Goal: Information Seeking & Learning: Learn about a topic

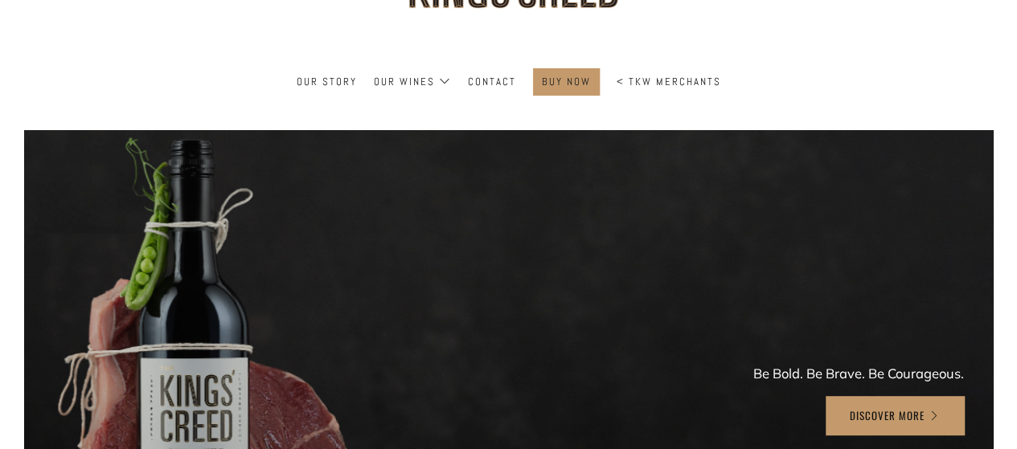
scroll to position [187, 0]
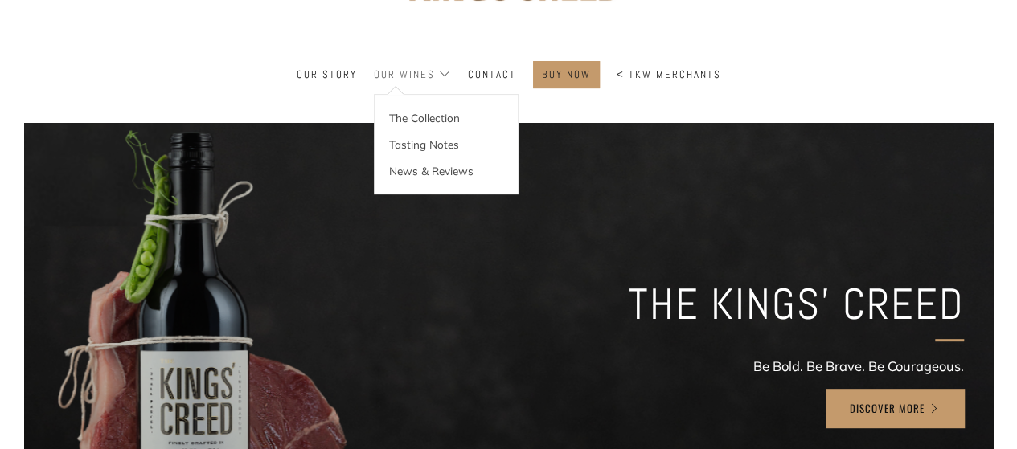
click at [415, 80] on link "Our Wines" at bounding box center [412, 75] width 77 height 26
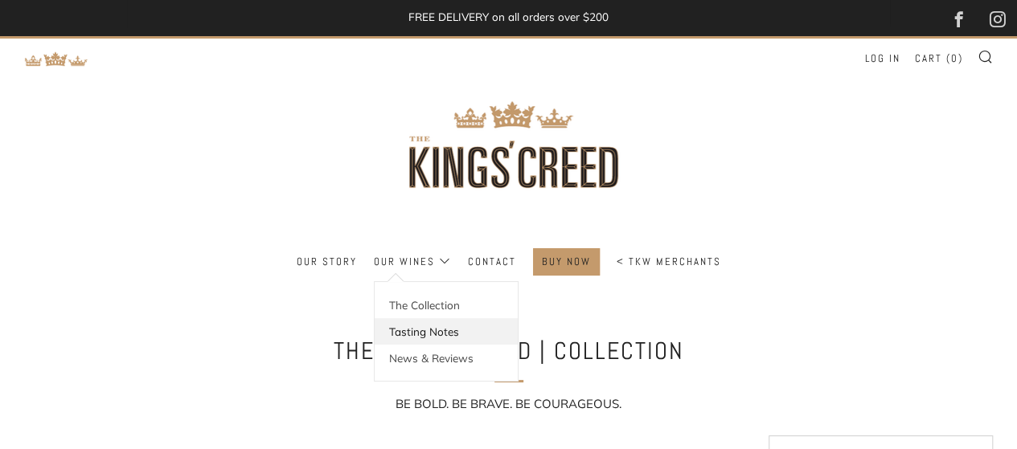
click at [435, 334] on link "Tasting Notes" at bounding box center [445, 331] width 143 height 27
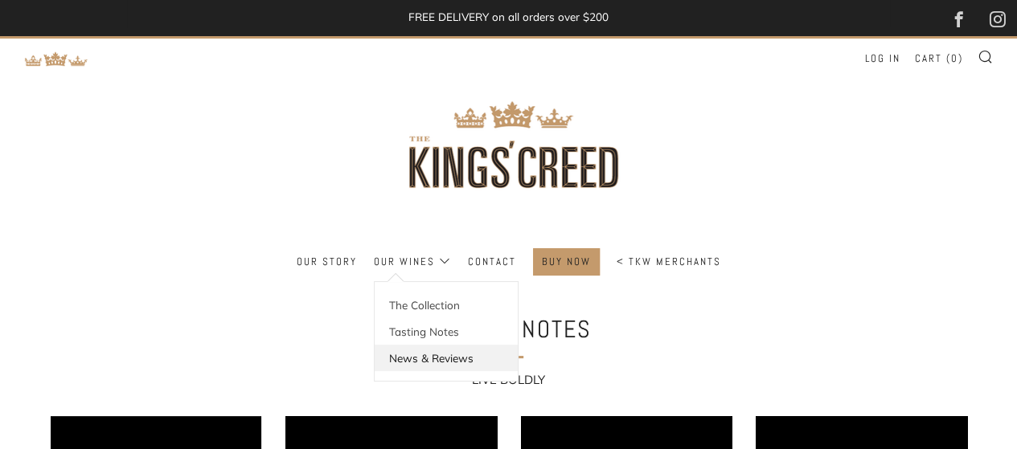
click at [448, 355] on link "News & Reviews" at bounding box center [445, 358] width 143 height 27
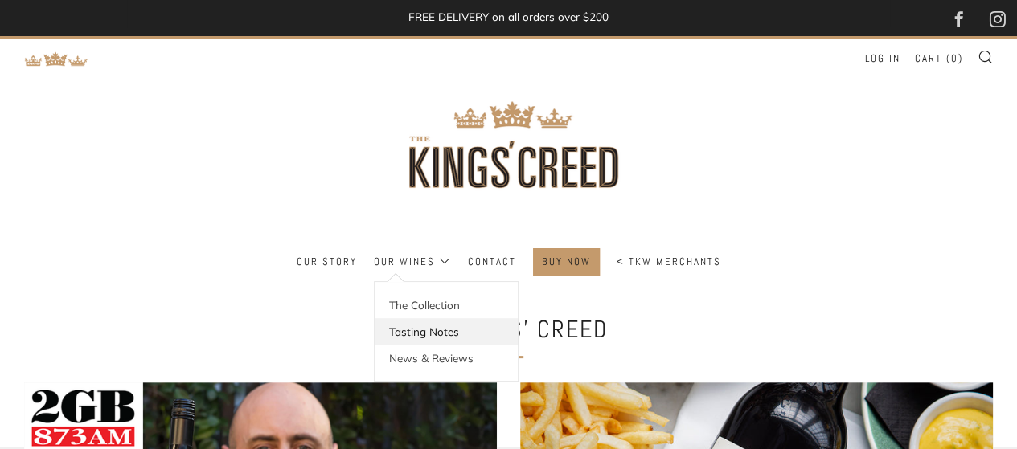
click at [419, 329] on link "Tasting Notes" at bounding box center [445, 331] width 143 height 27
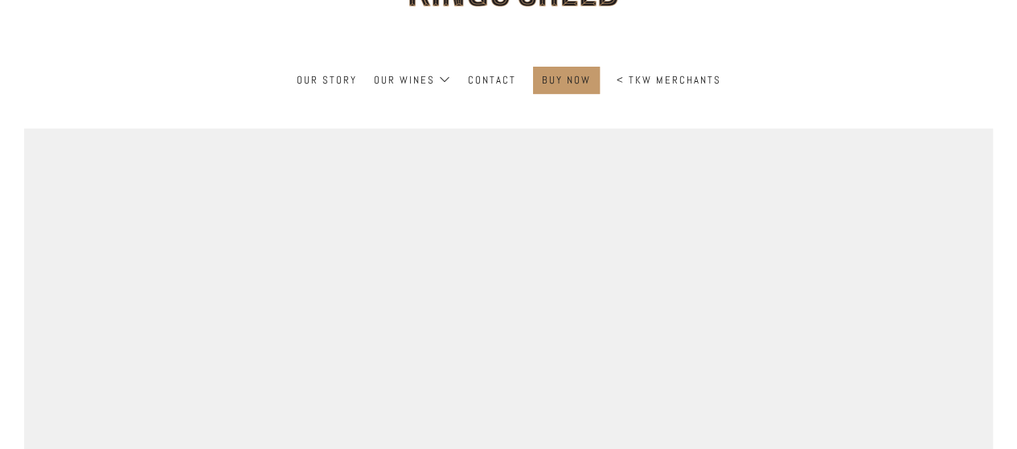
scroll to position [187, 0]
